Goal: Download file/media

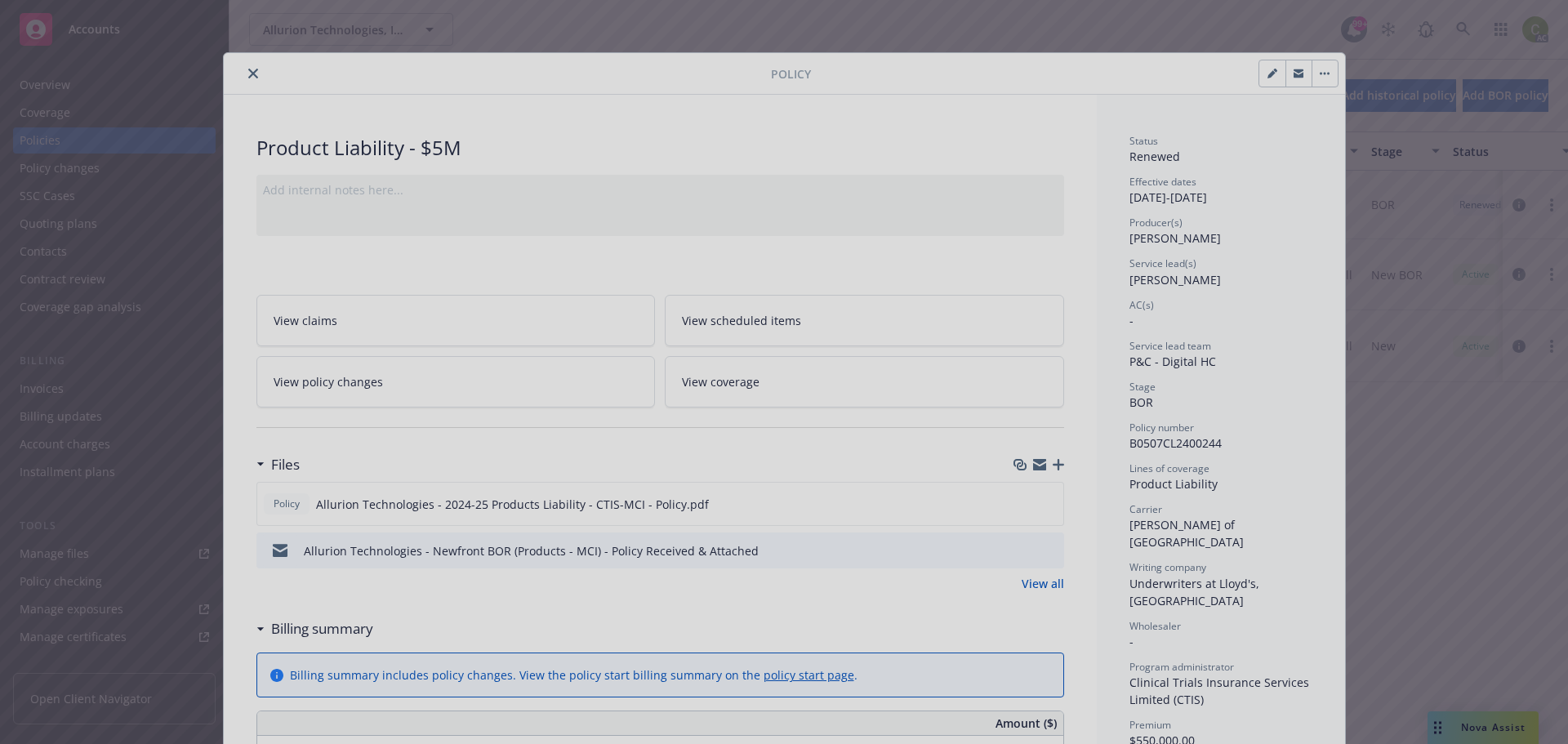
click at [241, 81] on div at bounding box center [784, 372] width 1568 height 744
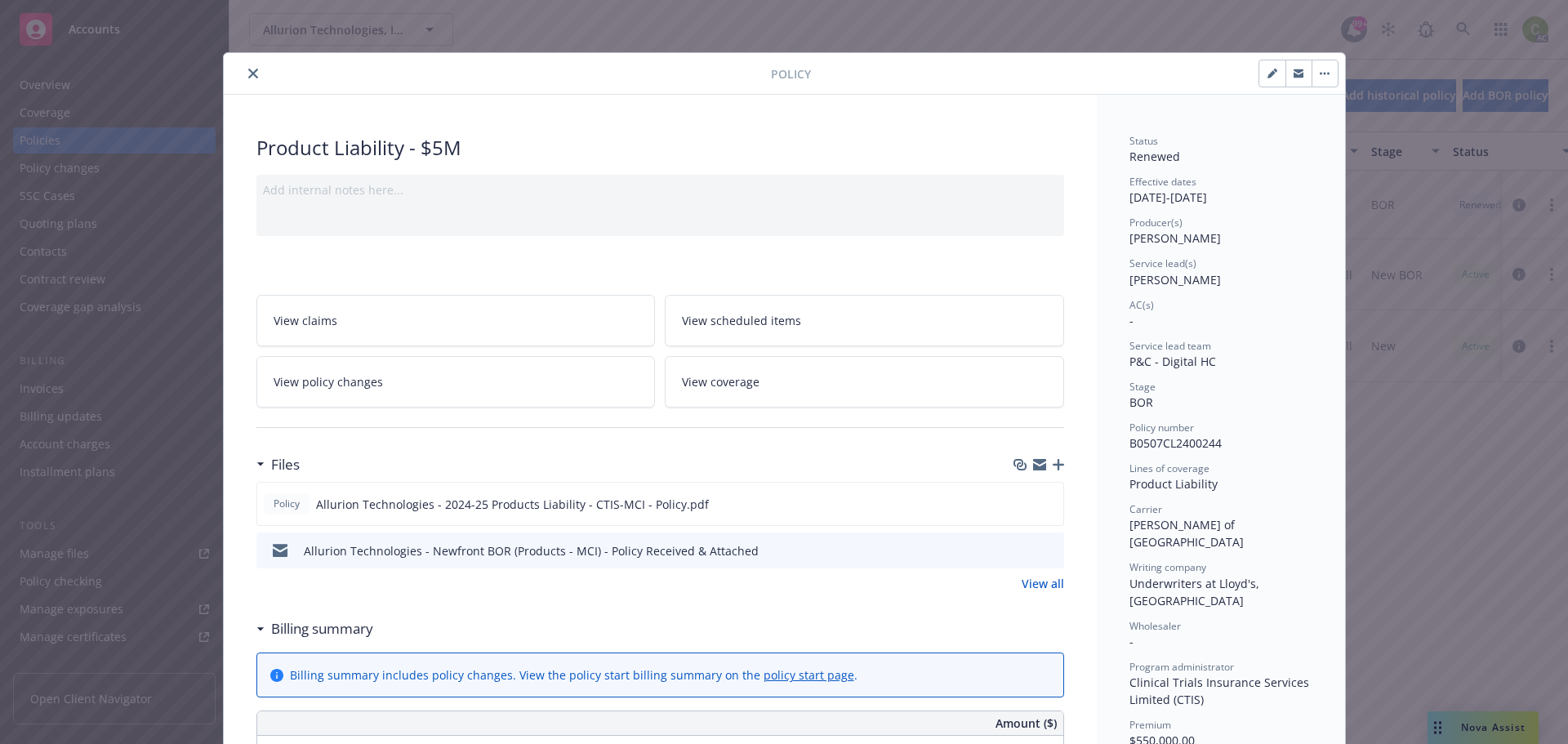
click at [249, 72] on icon "close" at bounding box center [253, 73] width 10 height 10
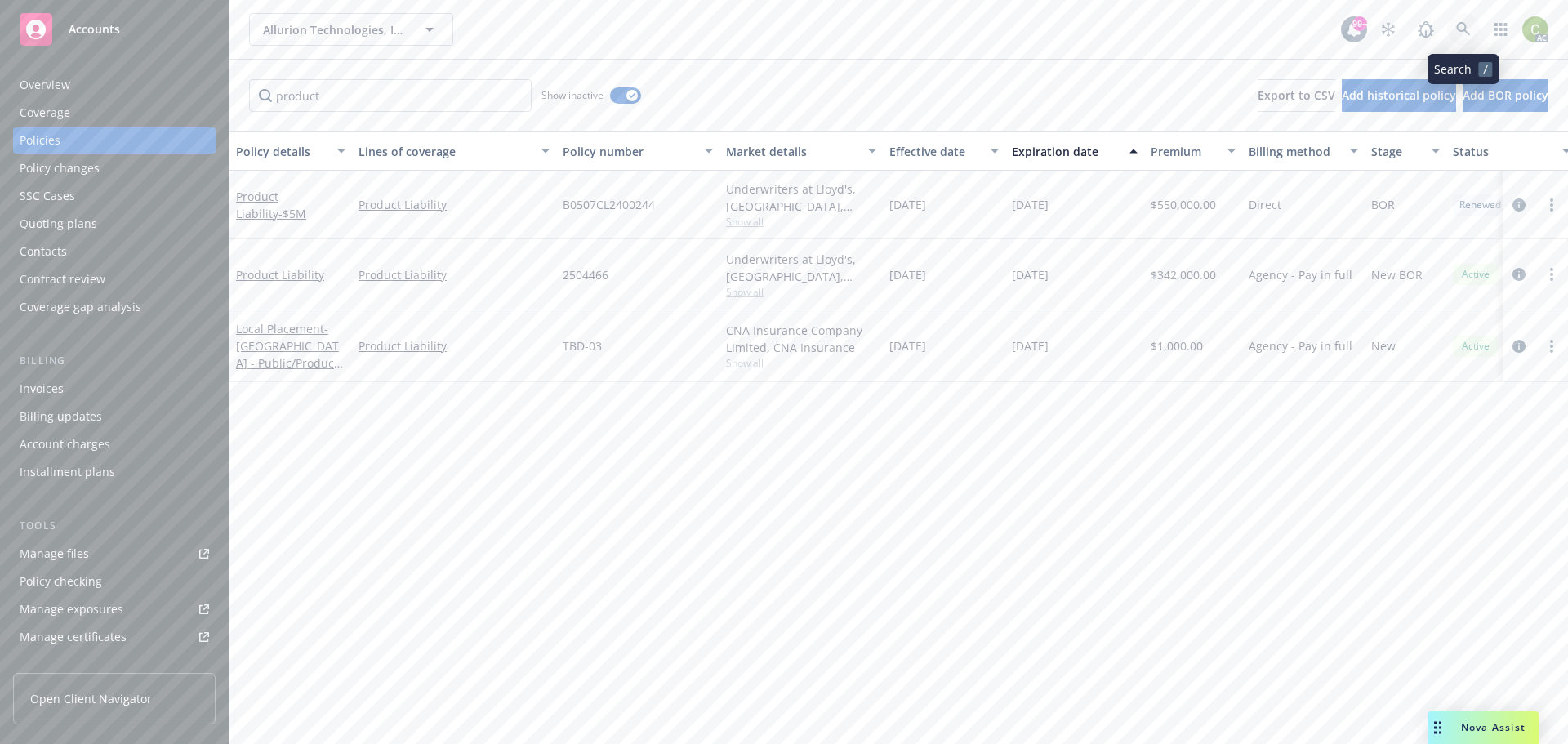
click at [1463, 29] on icon at bounding box center [1463, 29] width 15 height 15
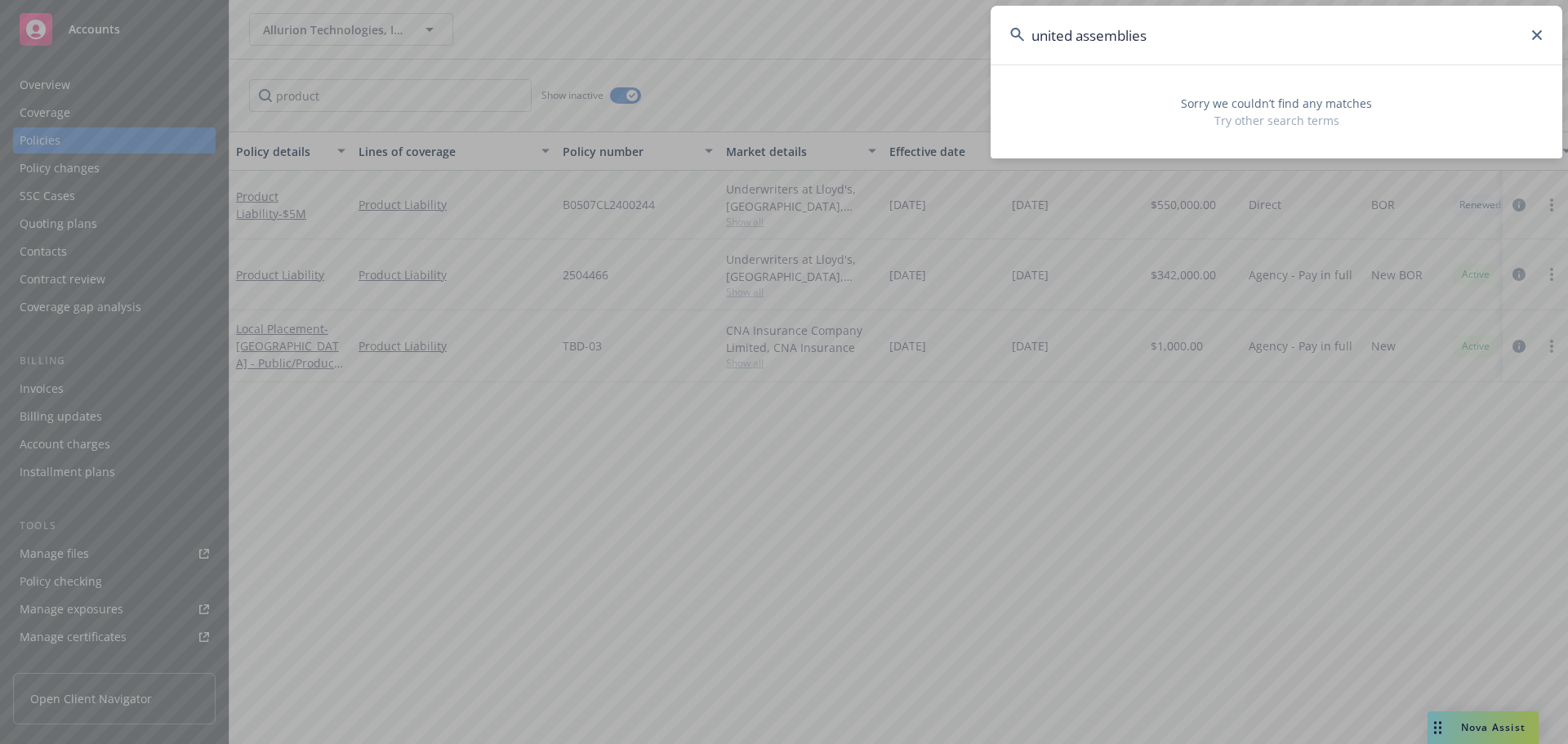
drag, startPoint x: 1168, startPoint y: 41, endPoint x: 1013, endPoint y: 42, distance: 155.0
click at [1013, 42] on input "united assemblies" at bounding box center [1276, 35] width 572 height 59
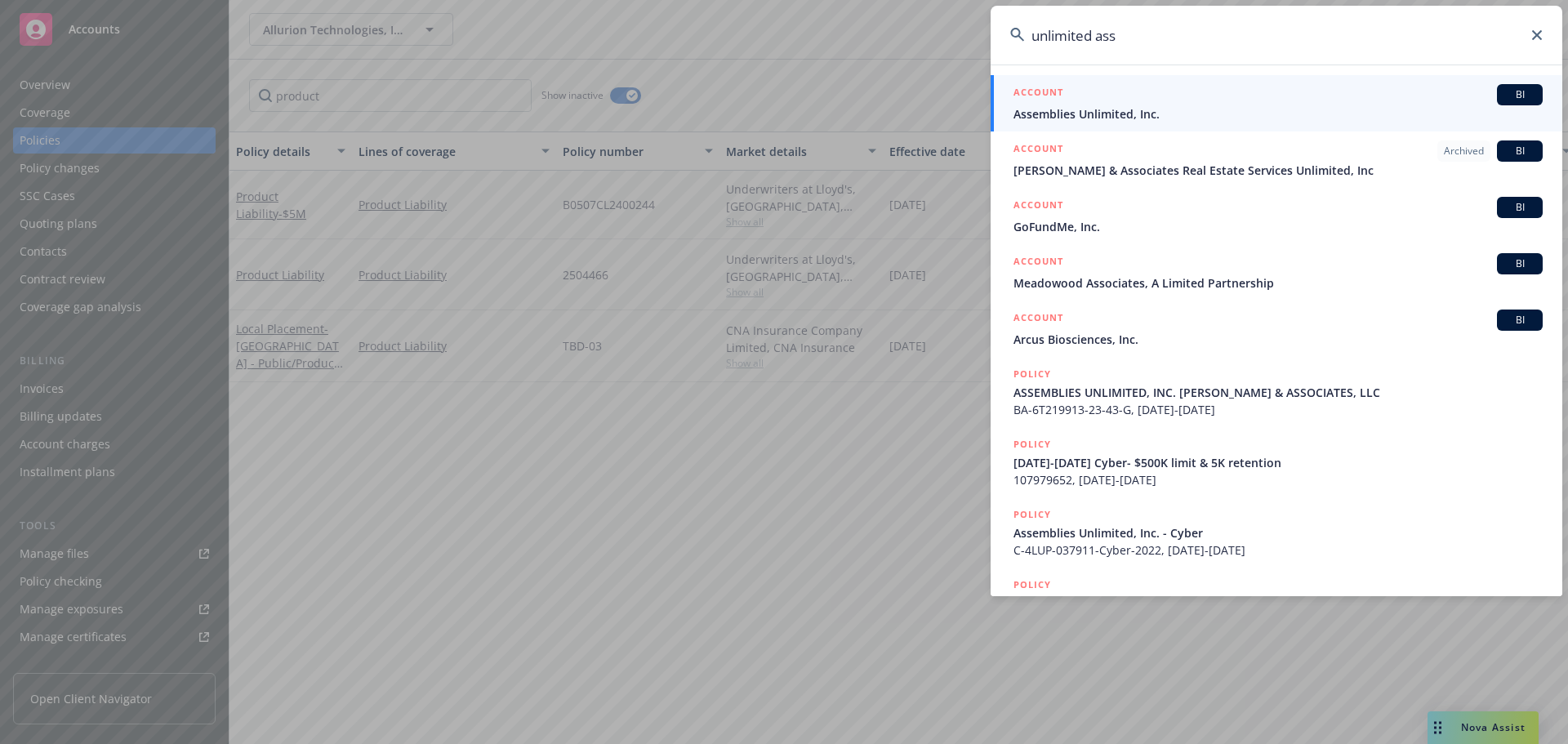
type input "unlimited ass"
click at [1214, 118] on span "Assemblies Unlimited, Inc." at bounding box center [1277, 114] width 529 height 18
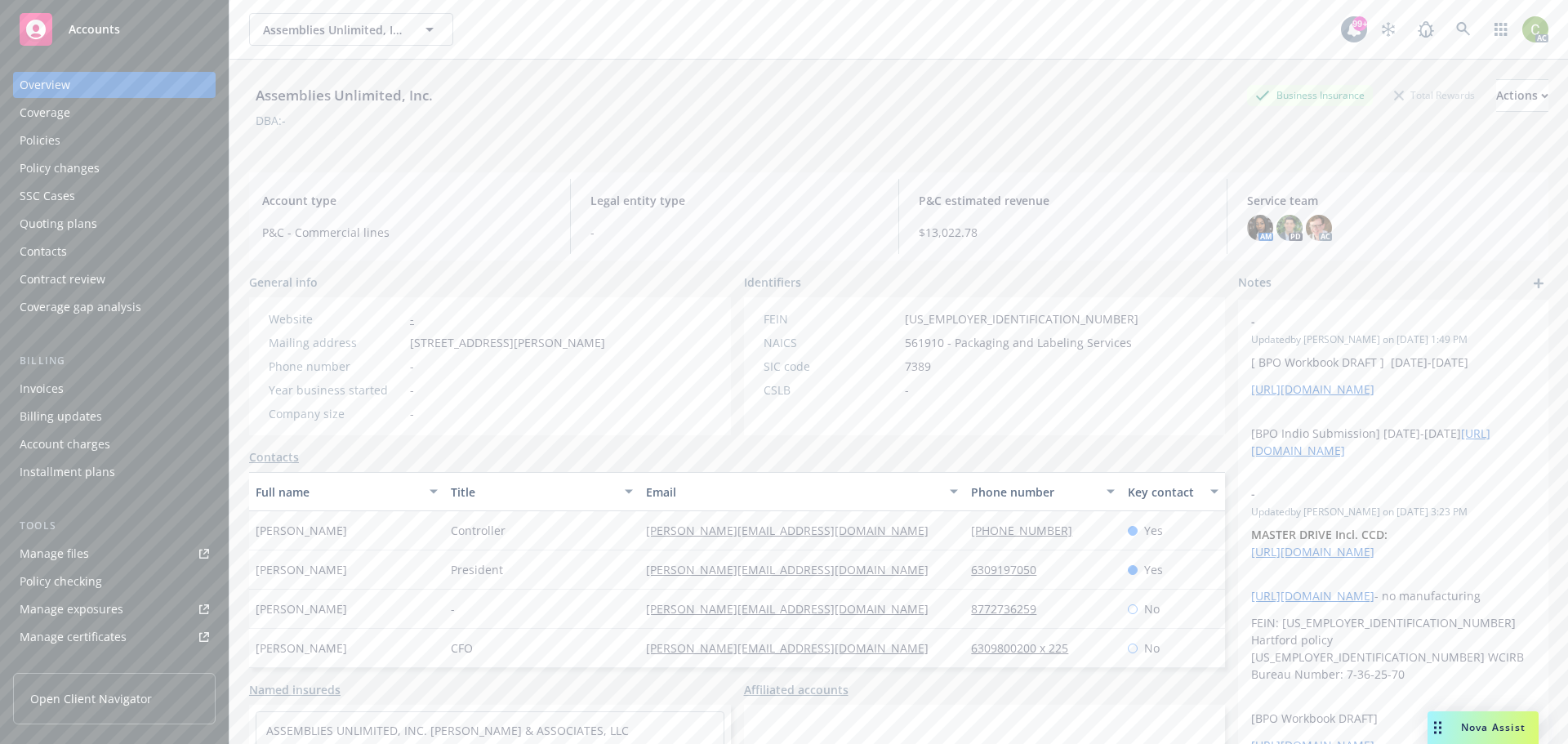
click at [88, 144] on div "Policies" at bounding box center [114, 140] width 189 height 26
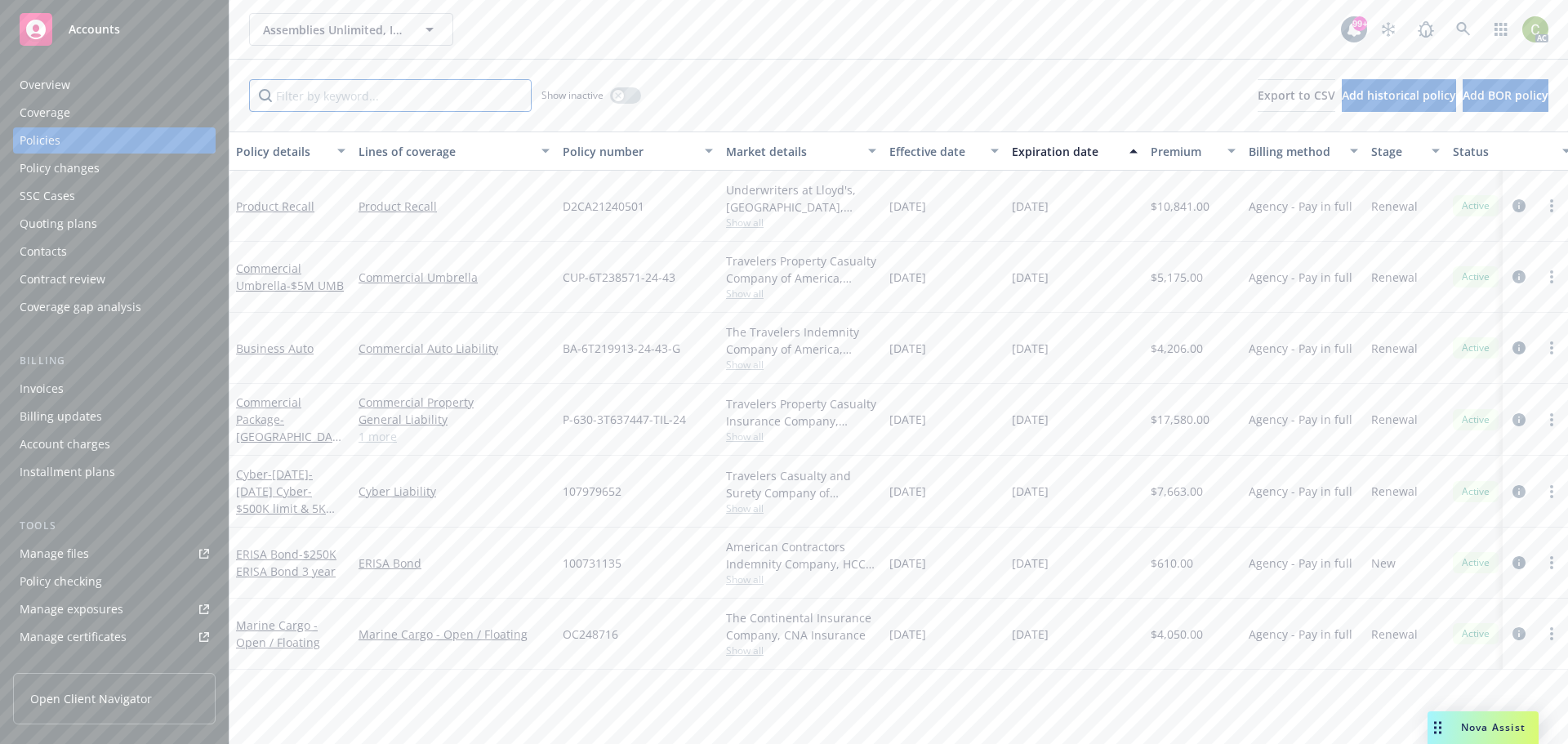
click at [381, 108] on input "Filter by keyword..." at bounding box center [390, 95] width 283 height 32
type input "product"
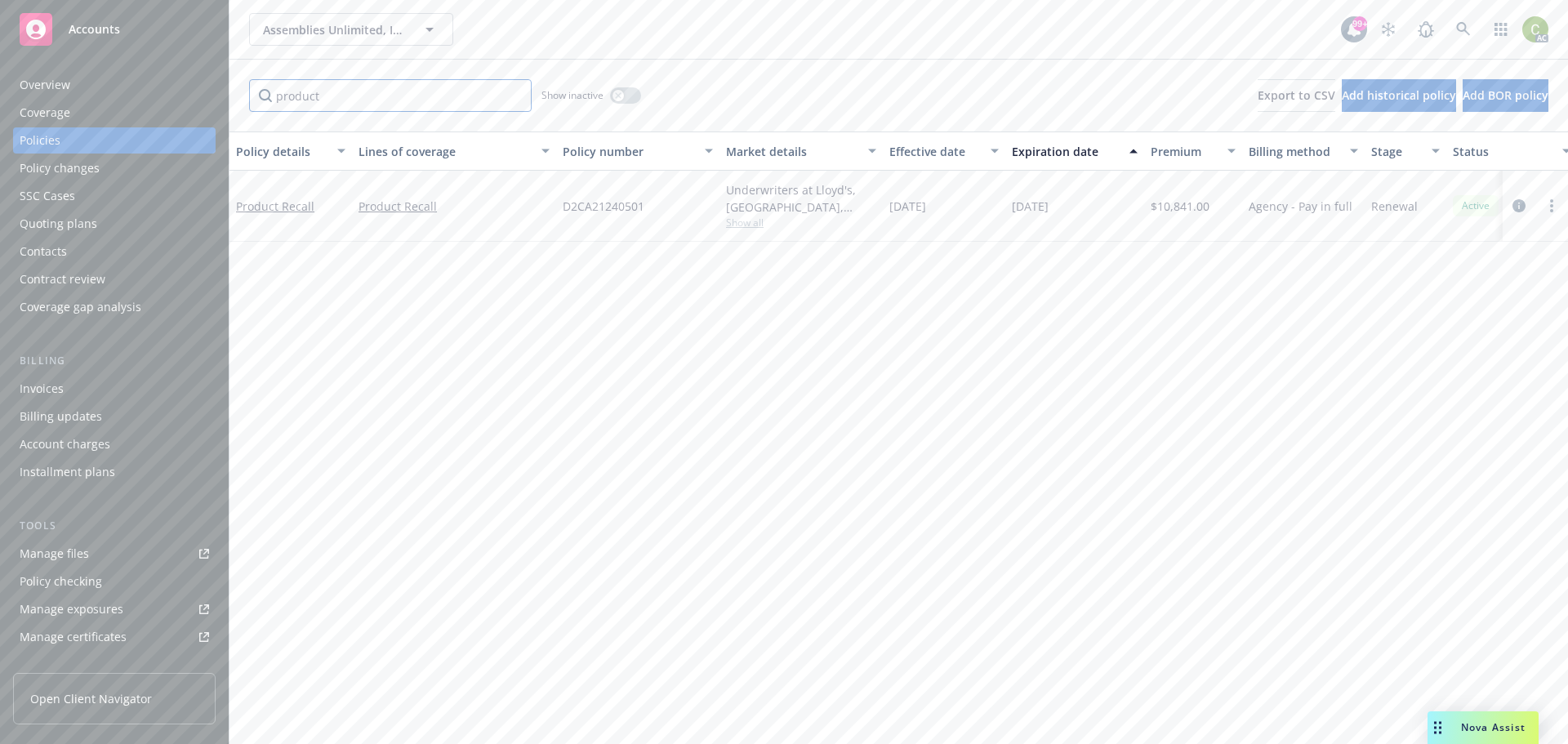
drag, startPoint x: 431, startPoint y: 96, endPoint x: 97, endPoint y: 100, distance: 334.0
click at [97, 100] on div "Accounts Overview Coverage Policies Policy changes SSC Cases Quoting plans Cont…" at bounding box center [784, 372] width 1568 height 744
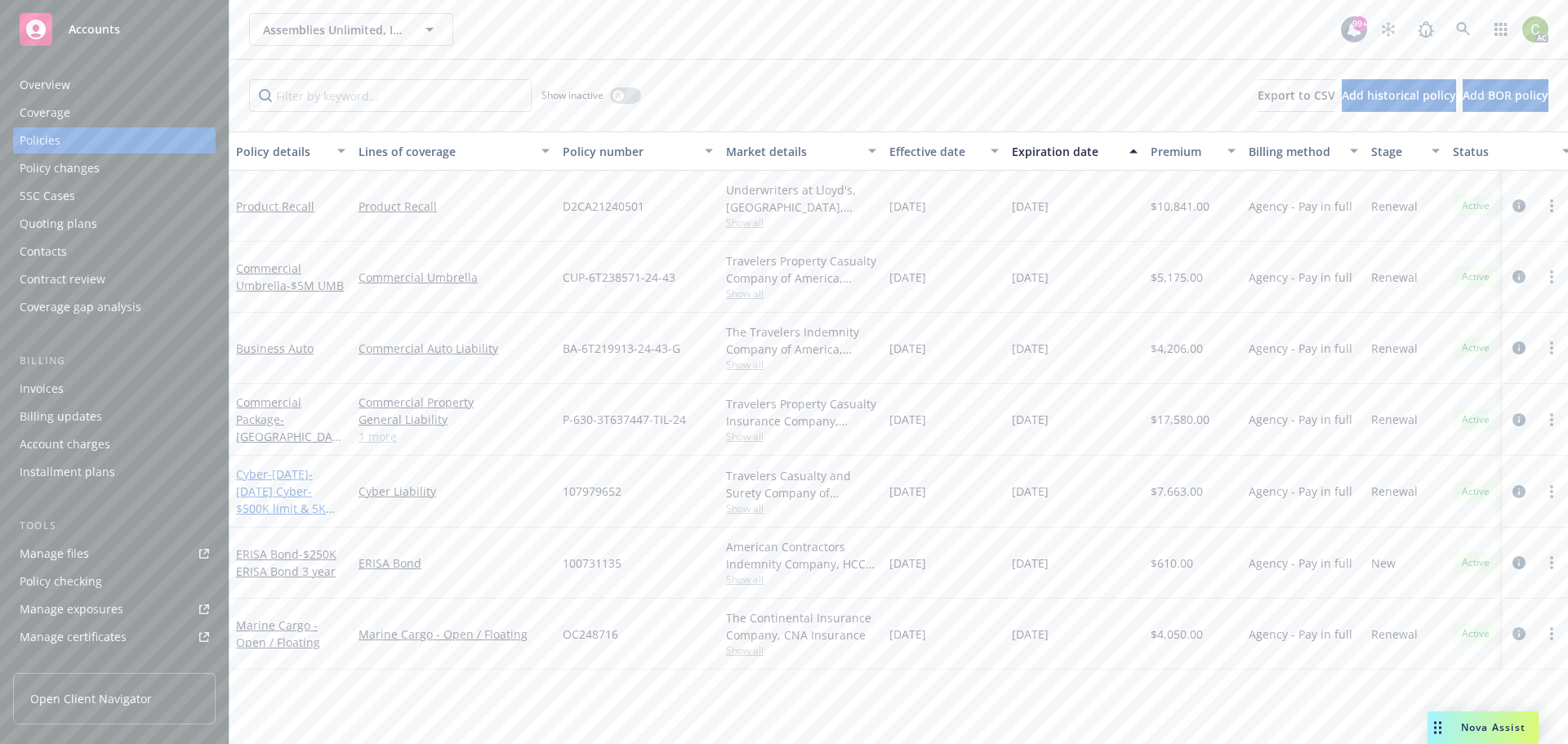
click at [287, 474] on span "- 2025-2025 Cyber- $500K limit & 5K retention" at bounding box center [285, 500] width 99 height 67
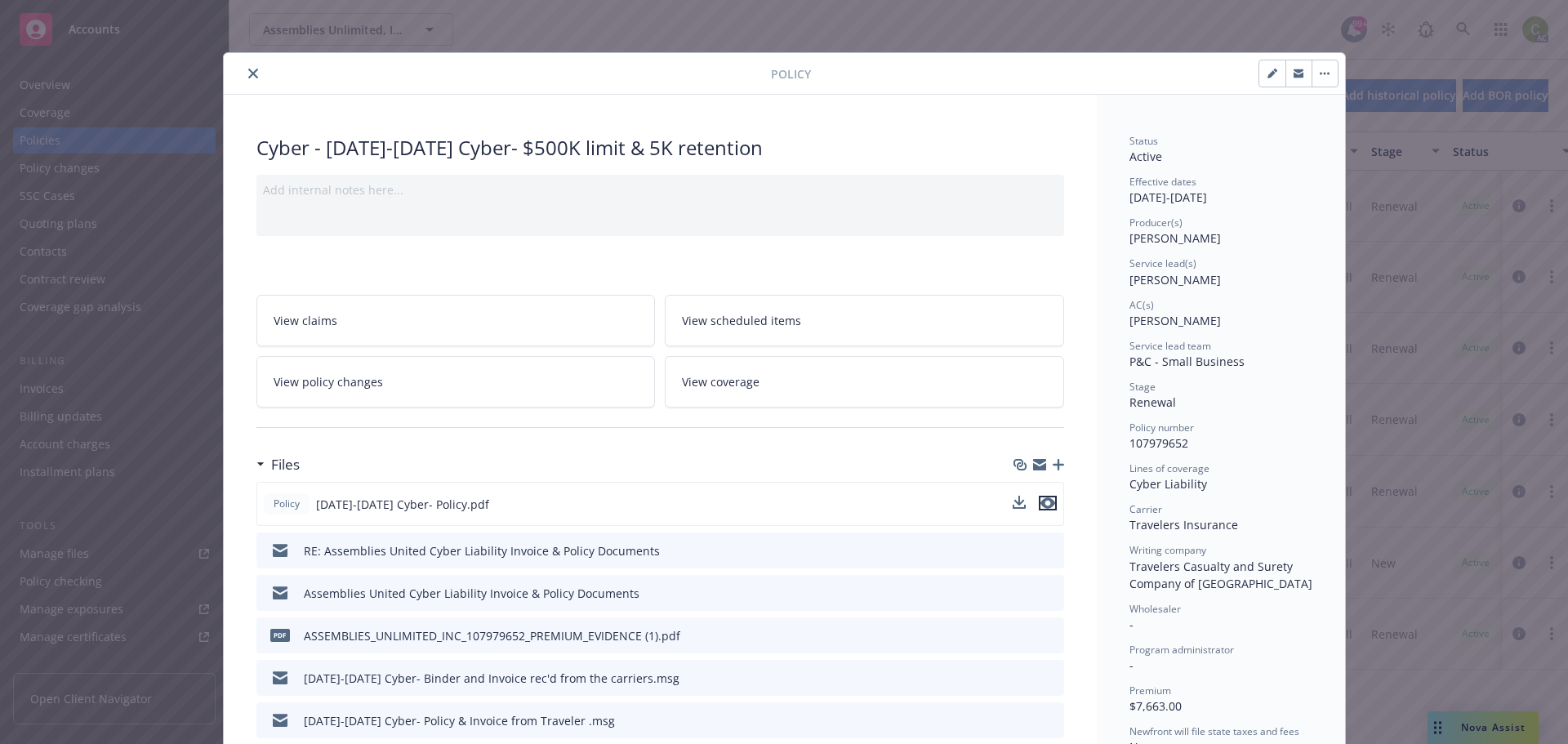
click at [1041, 503] on icon "preview file" at bounding box center [1047, 502] width 15 height 11
click at [249, 77] on icon "close" at bounding box center [253, 73] width 10 height 10
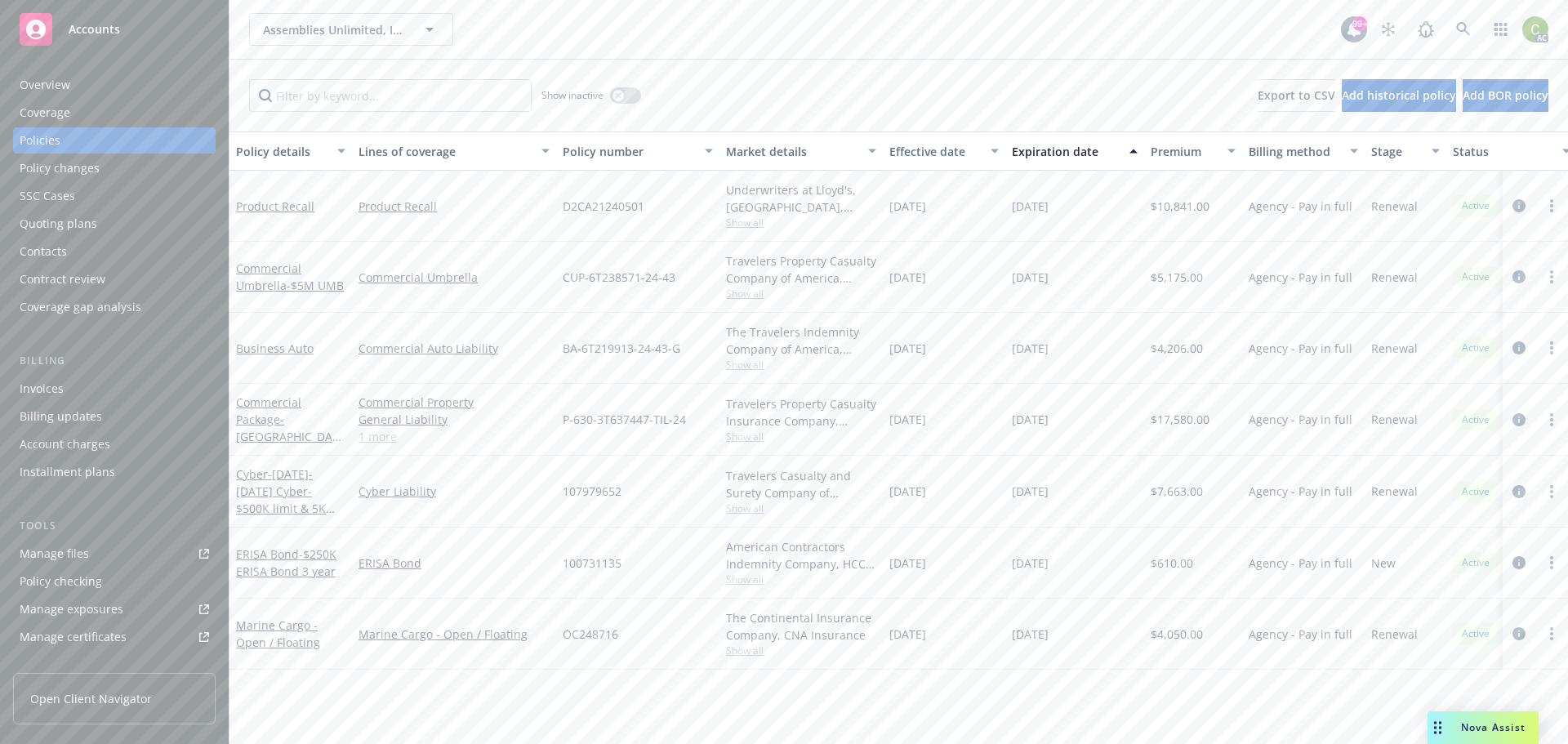
click at [264, 217] on div "Product Recall" at bounding box center [291, 206] width 123 height 71
click at [261, 203] on link "Product Recall" at bounding box center [276, 207] width 79 height 16
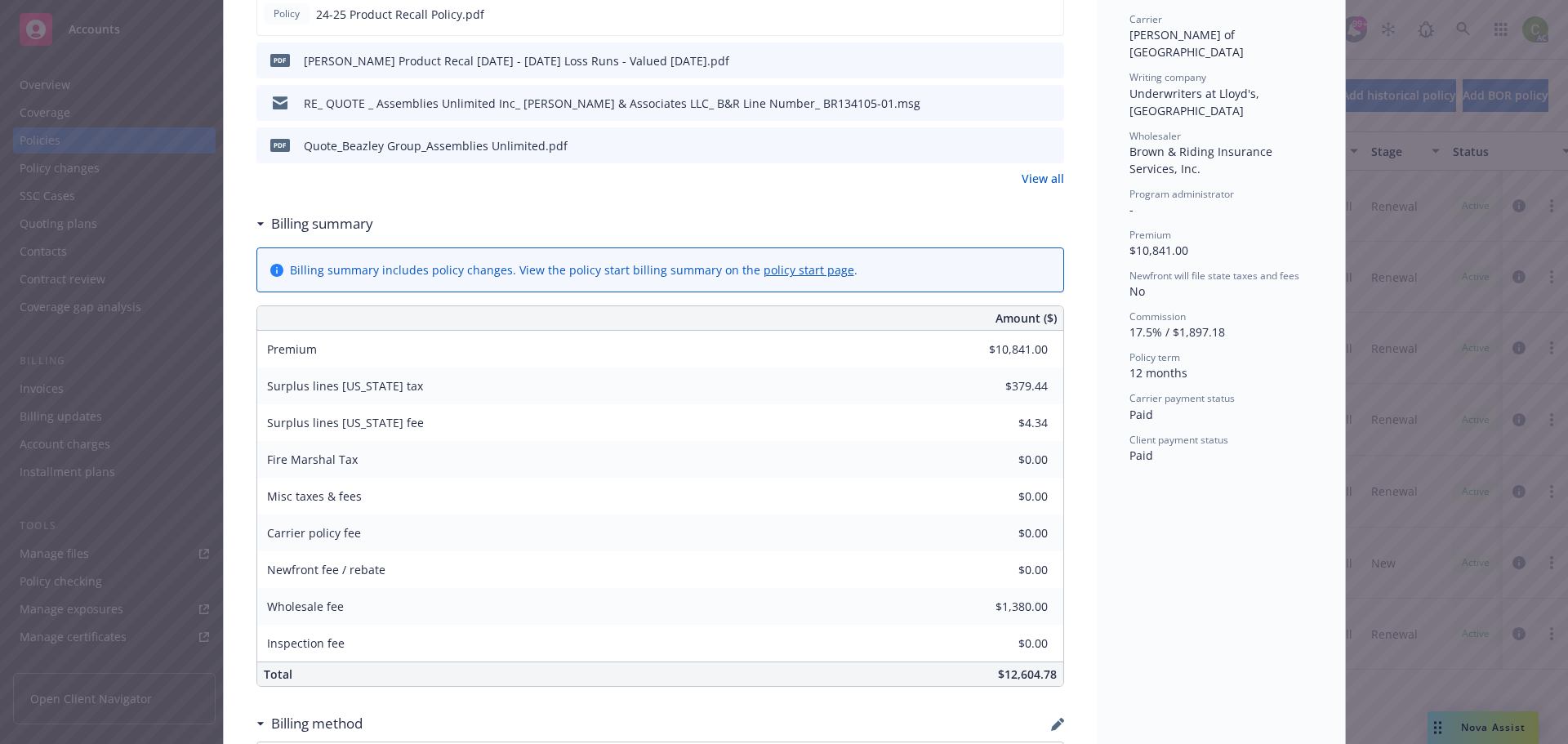
scroll to position [164, 0]
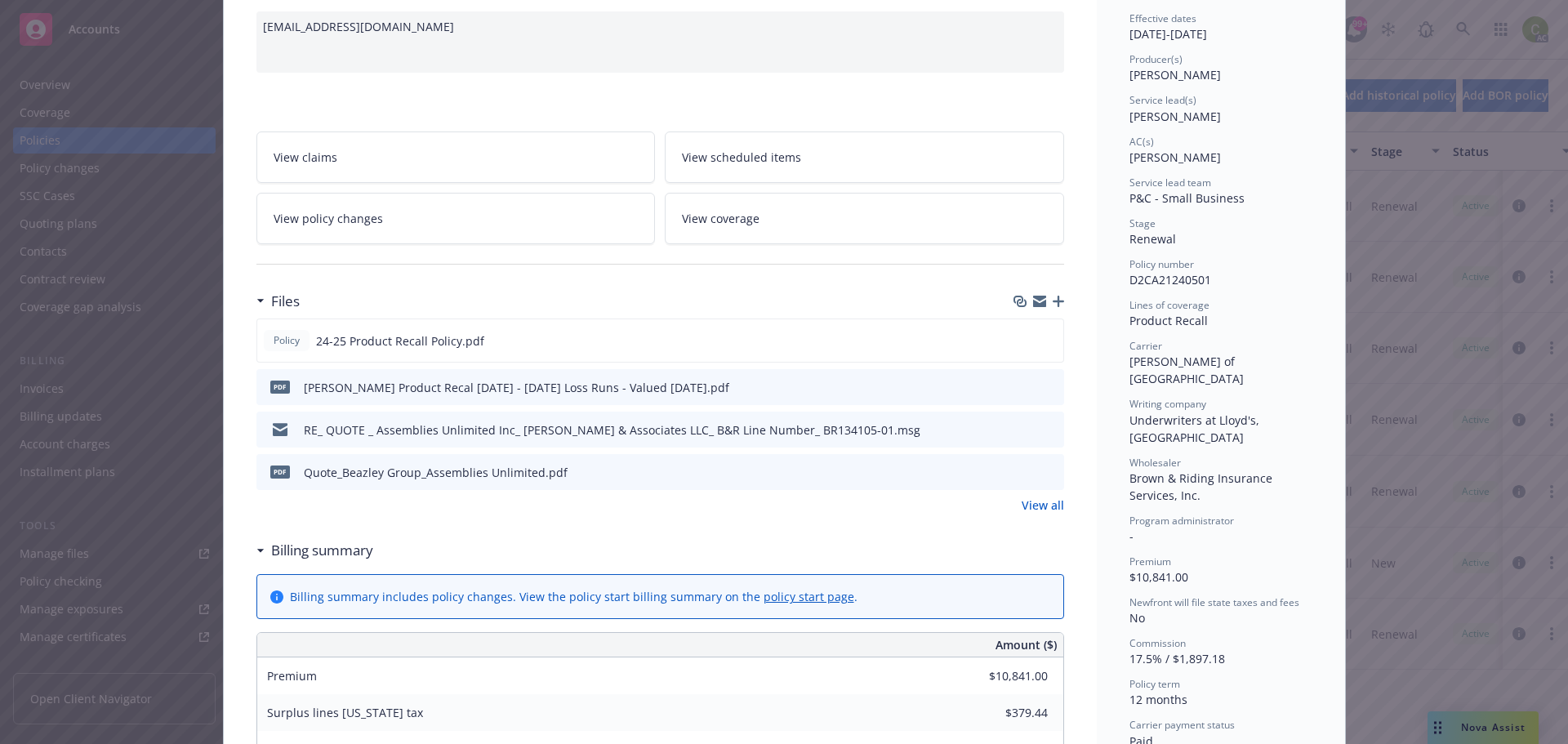
click at [1030, 511] on link "View all" at bounding box center [1043, 505] width 42 height 18
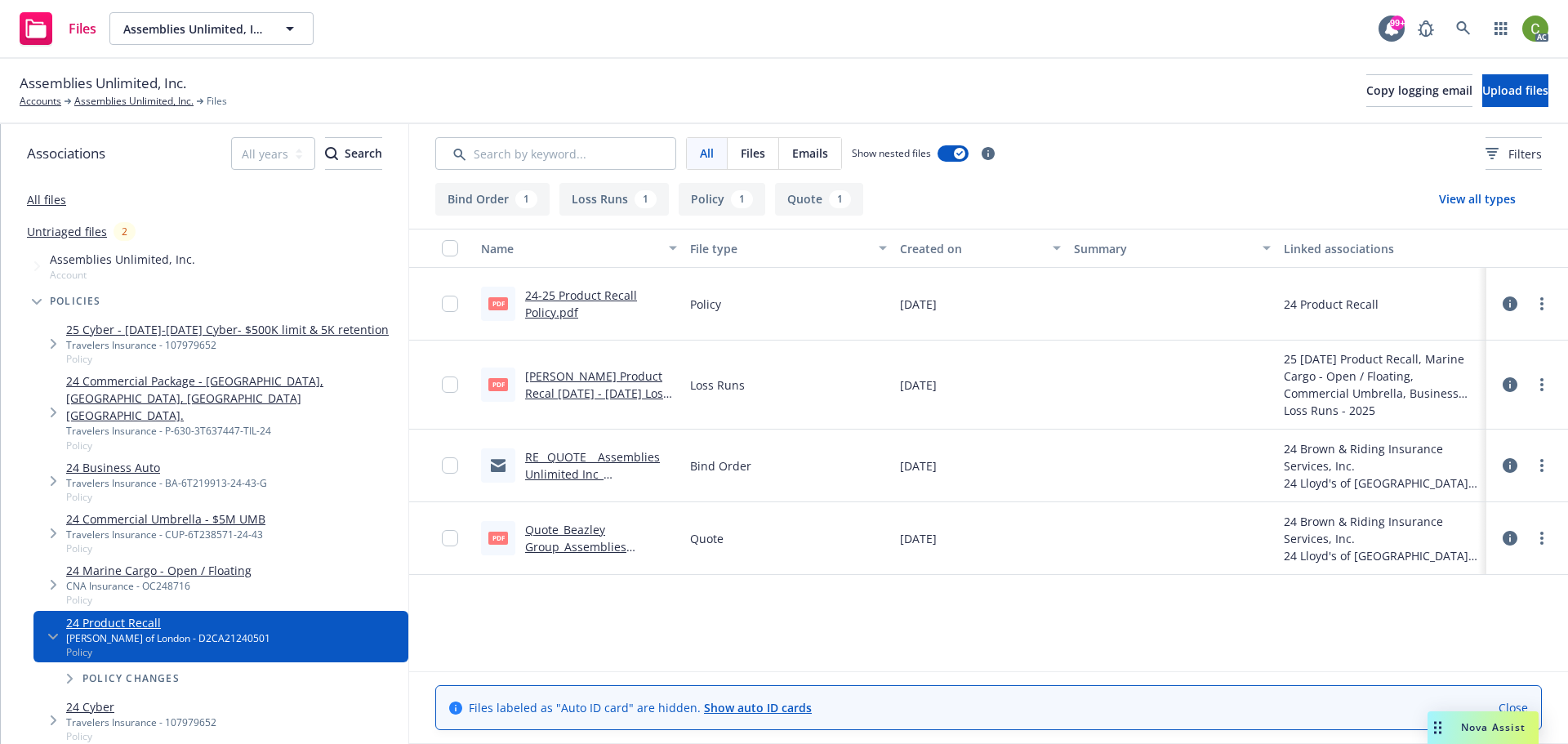
click at [632, 456] on link "RE_ QUOTE _ Assemblies Unlimited Inc_ [PERSON_NAME] & Associates LLC_ B&R Line …" at bounding box center [601, 491] width 151 height 84
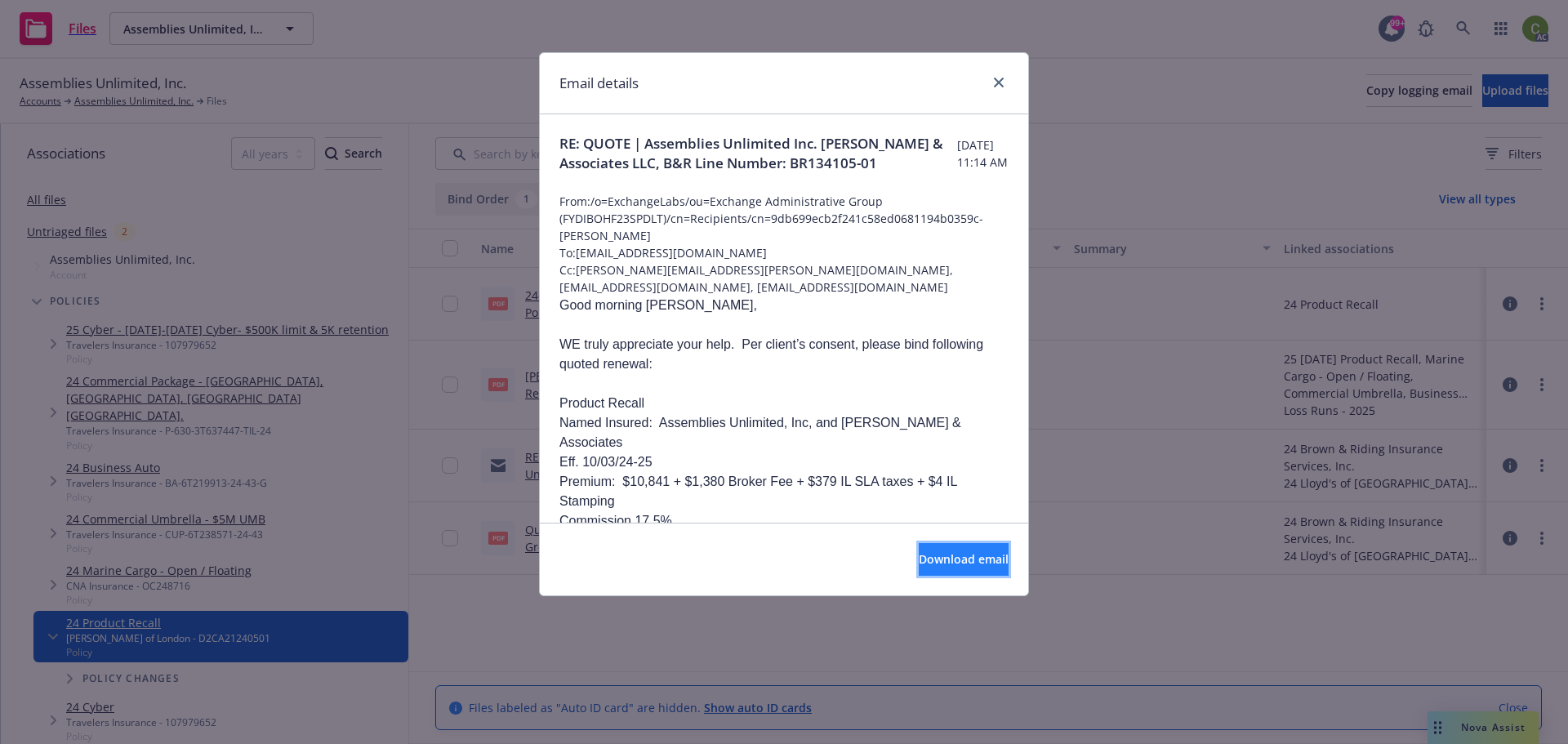
click at [986, 567] on button "Download email" at bounding box center [963, 558] width 90 height 32
click at [1005, 79] on link "close" at bounding box center [998, 82] width 19 height 19
